Goal: Find specific page/section: Find specific page/section

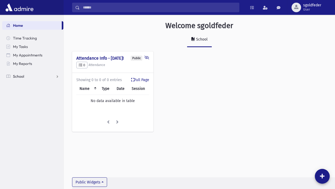
click at [14, 77] on span "School" at bounding box center [18, 76] width 11 height 5
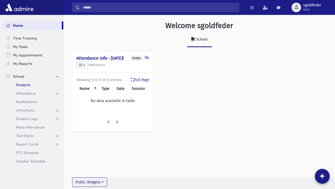
click at [20, 86] on span "Students" at bounding box center [23, 84] width 15 height 5
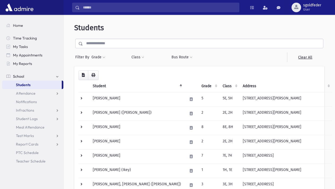
click at [198, 85] on th "Grade" at bounding box center [208, 86] width 21 height 12
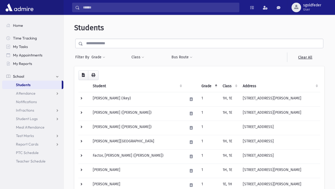
click at [127, 49] on div "**********" at bounding box center [199, 50] width 250 height 23
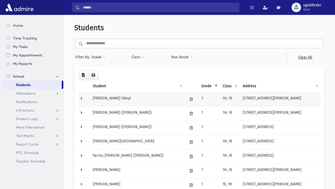
drag, startPoint x: 95, startPoint y: 87, endPoint x: 117, endPoint y: 99, distance: 25.1
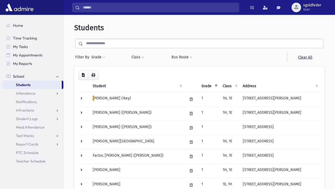
drag, startPoint x: 96, startPoint y: 99, endPoint x: 209, endPoint y: 198, distance: 149.6
click at [253, 31] on header "Students" at bounding box center [199, 27] width 250 height 9
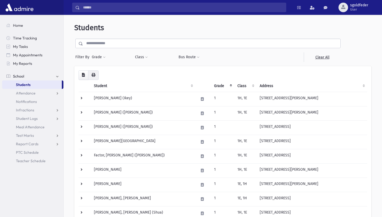
click at [92, 76] on icon "button" at bounding box center [93, 75] width 4 height 4
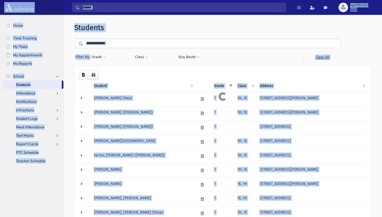
copy div "Search Results Students To Do's Show List Recently Viewed Items Opportunity ID:…"
click at [18, 27] on span "Home" at bounding box center [18, 25] width 10 height 5
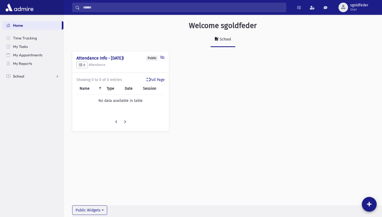
click at [17, 75] on span "School" at bounding box center [18, 76] width 11 height 5
click at [21, 85] on span "Students" at bounding box center [23, 84] width 15 height 5
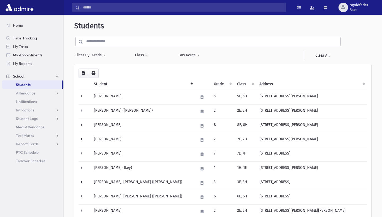
scroll to position [1, 0]
click at [26, 12] on img at bounding box center [19, 7] width 30 height 11
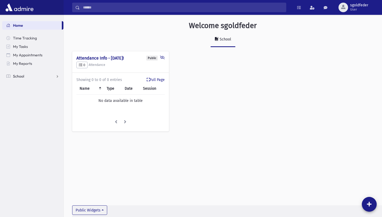
click at [17, 75] on span "School" at bounding box center [18, 76] width 11 height 5
click at [19, 86] on span "Students" at bounding box center [23, 84] width 15 height 5
